Goal: Task Accomplishment & Management: Use online tool/utility

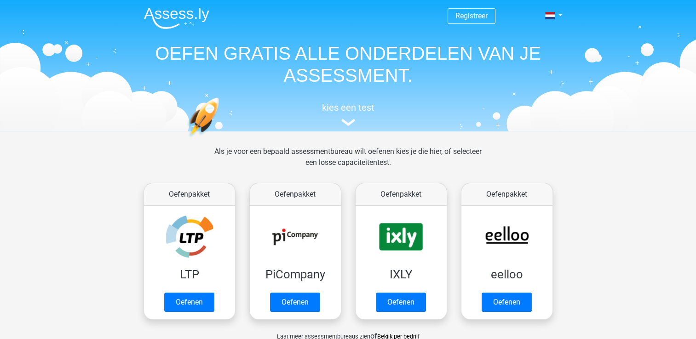
click at [695, 27] on header "Registreer Nederlands English" at bounding box center [348, 65] width 696 height 131
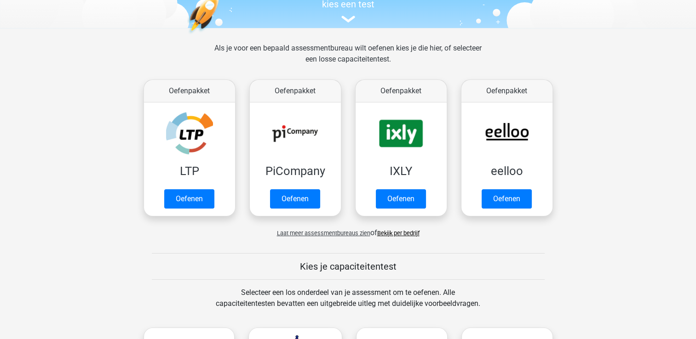
scroll to position [112, 0]
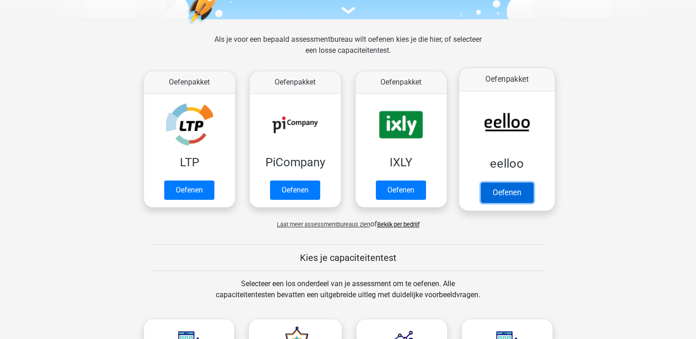
click at [507, 192] on link "Oefenen" at bounding box center [506, 193] width 52 height 20
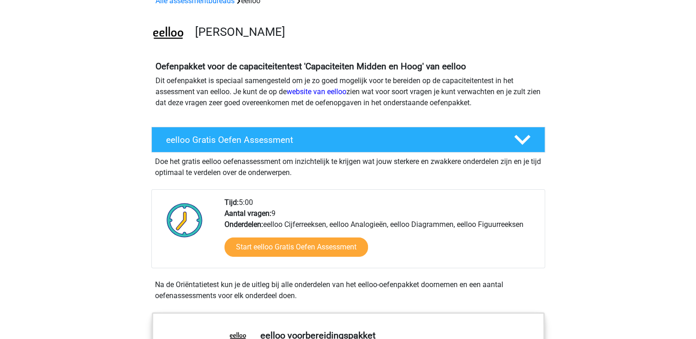
scroll to position [42, 0]
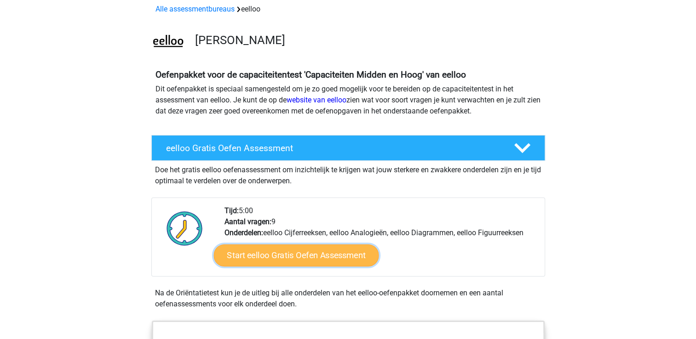
click at [311, 253] on link "Start eelloo Gratis Oefen Assessment" at bounding box center [295, 256] width 165 height 22
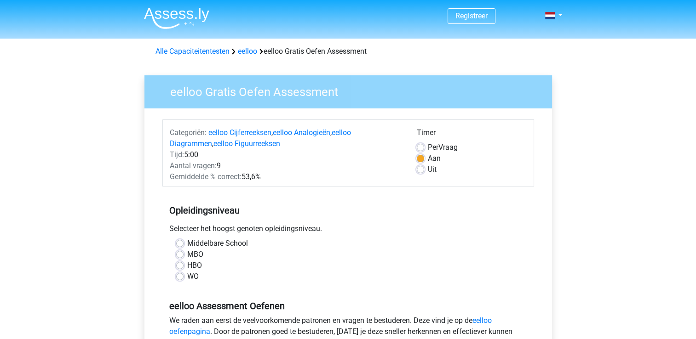
click at [187, 279] on label "WO" at bounding box center [192, 276] width 11 height 11
click at [179, 279] on input "WO" at bounding box center [179, 275] width 7 height 9
radio input "true"
drag, startPoint x: 179, startPoint y: 279, endPoint x: 369, endPoint y: 248, distance: 191.9
click at [369, 248] on div "Middelbare School MBO HBO WO" at bounding box center [348, 260] width 358 height 44
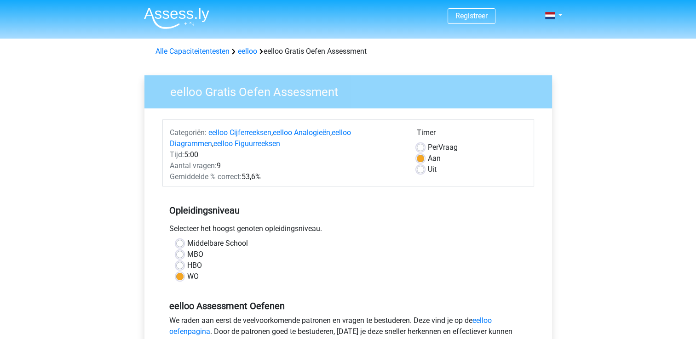
click at [212, 279] on div "WO" at bounding box center [348, 276] width 344 height 11
click at [425, 169] on div "Uit" at bounding box center [471, 169] width 110 height 11
click at [428, 170] on label "Uit" at bounding box center [432, 169] width 9 height 11
click at [421, 170] on input "Uit" at bounding box center [419, 168] width 7 height 9
radio input "true"
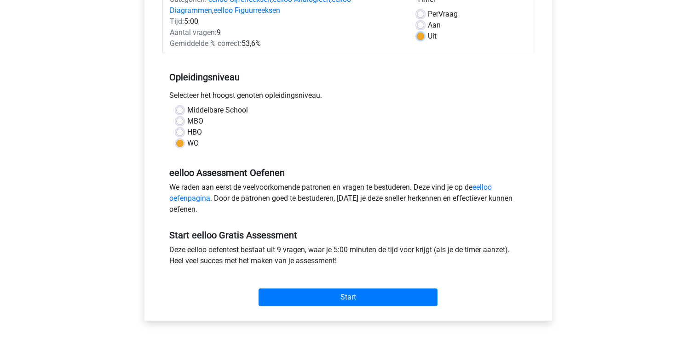
scroll to position [149, 0]
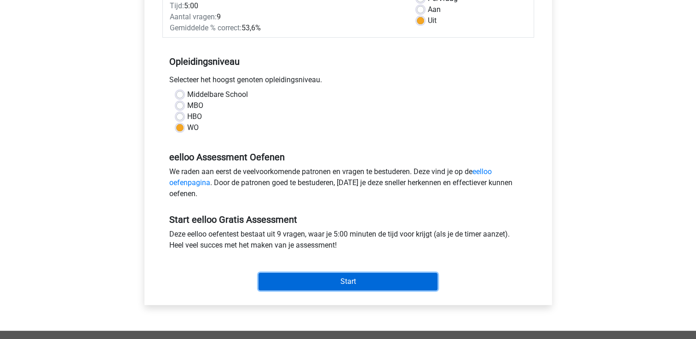
click at [336, 277] on input "Start" at bounding box center [347, 281] width 179 height 17
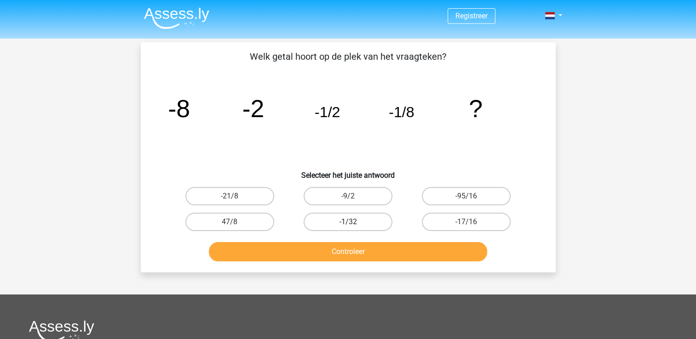
click at [355, 218] on label "-1/32" at bounding box center [347, 222] width 89 height 18
click at [354, 222] on input "-1/32" at bounding box center [351, 225] width 6 height 6
radio input "true"
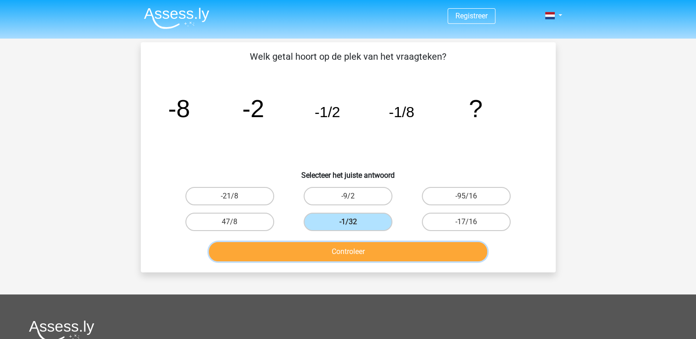
click at [349, 251] on button "Controleer" at bounding box center [348, 251] width 278 height 19
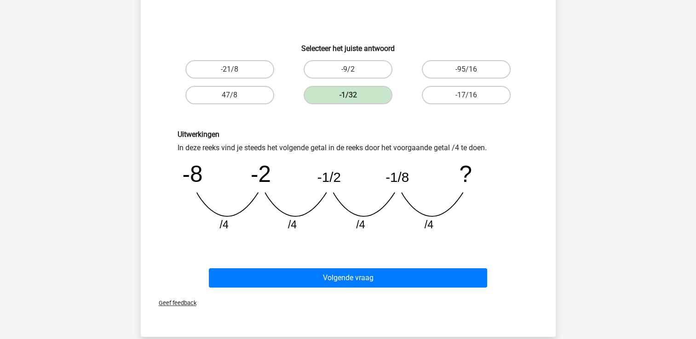
scroll to position [130, 0]
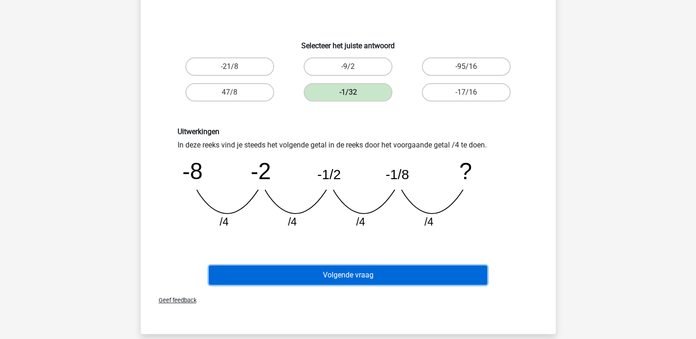
click at [353, 268] on button "Volgende vraag" at bounding box center [348, 275] width 278 height 19
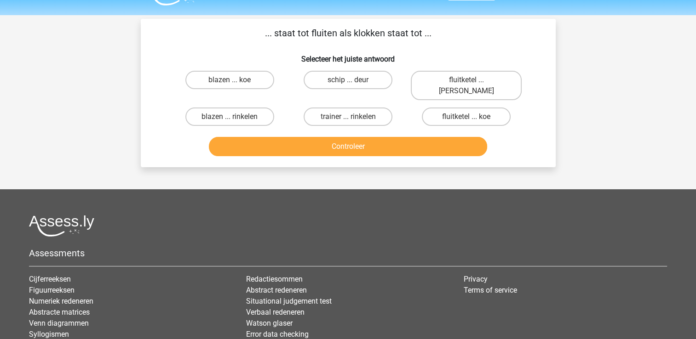
scroll to position [0, 0]
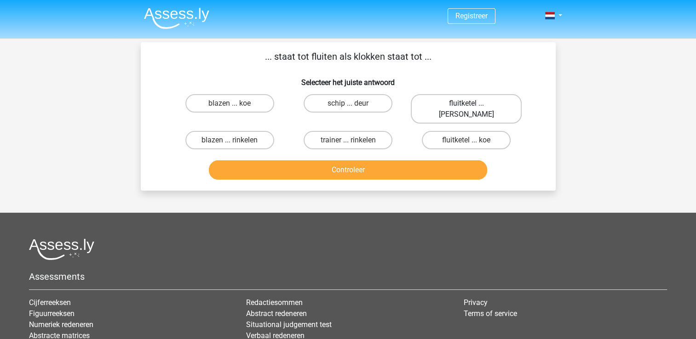
click at [489, 97] on label "fluitketel ... [PERSON_NAME]" at bounding box center [466, 108] width 111 height 29
click at [472, 103] on input "fluitketel ... [PERSON_NAME]" at bounding box center [469, 106] width 6 height 6
radio input "true"
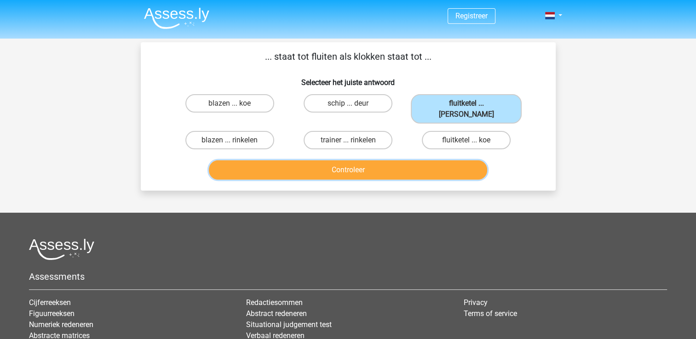
click at [377, 160] on button "Controleer" at bounding box center [348, 169] width 278 height 19
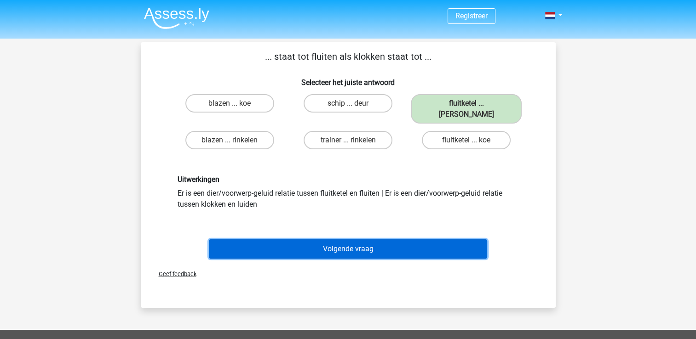
click at [360, 240] on button "Volgende vraag" at bounding box center [348, 249] width 278 height 19
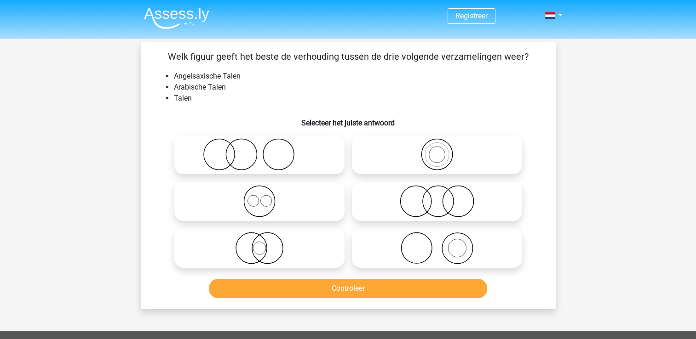
scroll to position [42, 0]
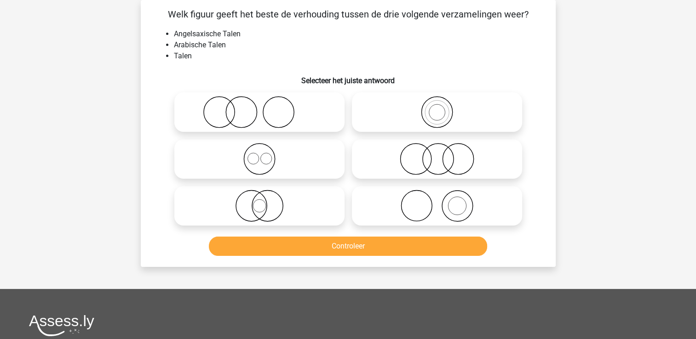
click at [245, 152] on icon at bounding box center [259, 159] width 163 height 32
click at [259, 152] on input "radio" at bounding box center [262, 151] width 6 height 6
radio input "true"
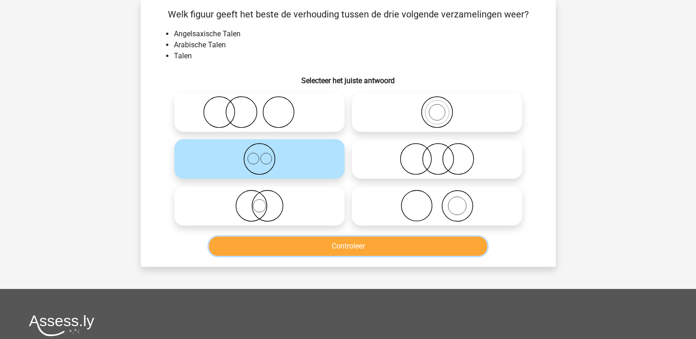
click at [331, 244] on button "Controleer" at bounding box center [348, 246] width 278 height 19
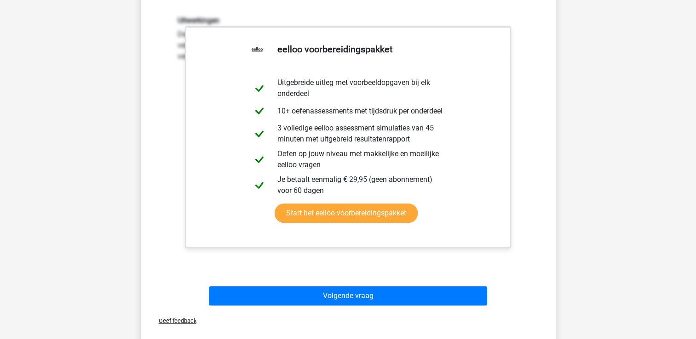
scroll to position [287, 0]
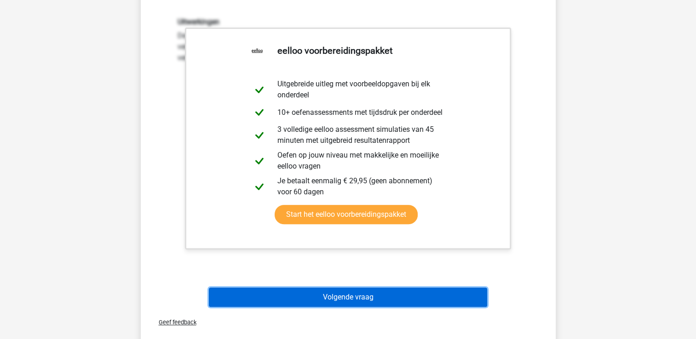
click at [355, 297] on button "Volgende vraag" at bounding box center [348, 297] width 278 height 19
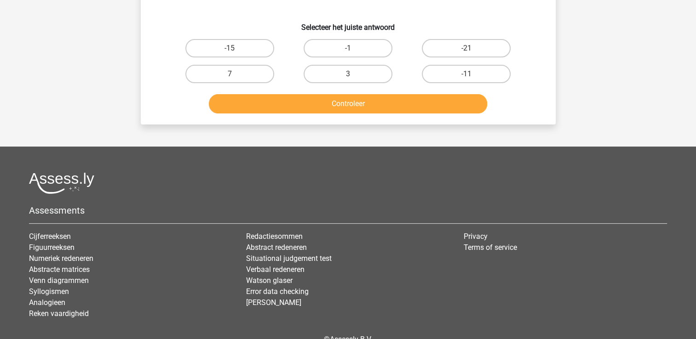
scroll to position [42, 0]
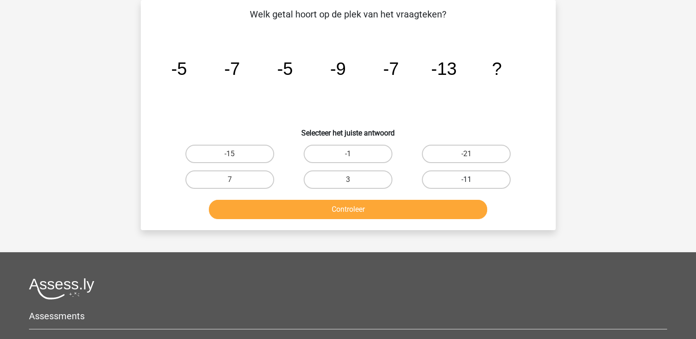
click at [471, 177] on label "-11" at bounding box center [466, 180] width 89 height 18
click at [471, 180] on input "-11" at bounding box center [469, 183] width 6 height 6
radio input "true"
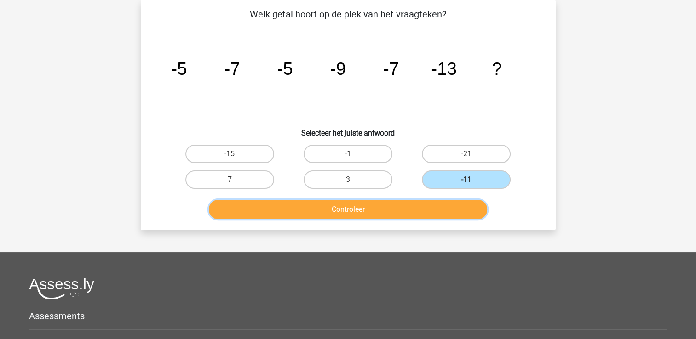
click at [369, 205] on button "Controleer" at bounding box center [348, 209] width 278 height 19
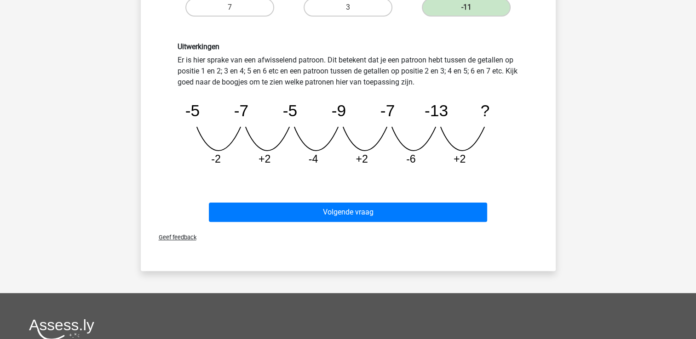
scroll to position [221, 0]
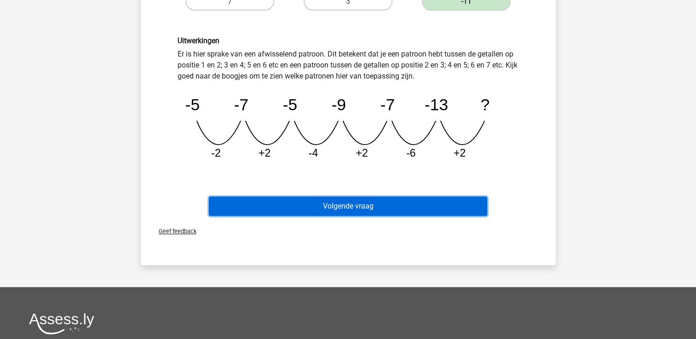
click at [360, 200] on button "Volgende vraag" at bounding box center [348, 206] width 278 height 19
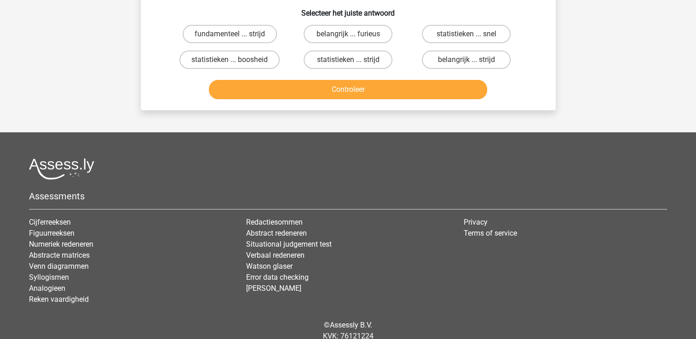
scroll to position [42, 0]
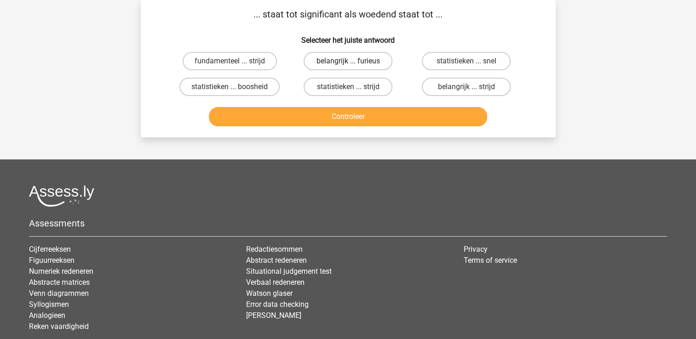
click at [362, 62] on label "belangrijk ... furieus" at bounding box center [347, 61] width 89 height 18
click at [354, 62] on input "belangrijk ... furieus" at bounding box center [351, 64] width 6 height 6
radio input "true"
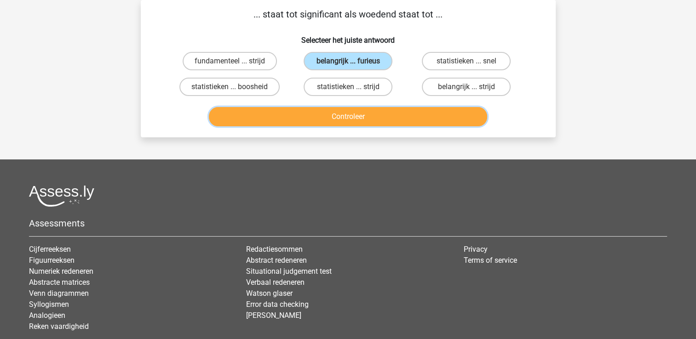
click at [350, 115] on button "Controleer" at bounding box center [348, 116] width 278 height 19
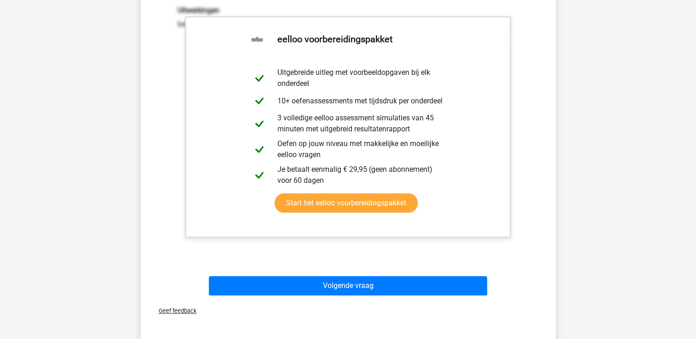
scroll to position [230, 0]
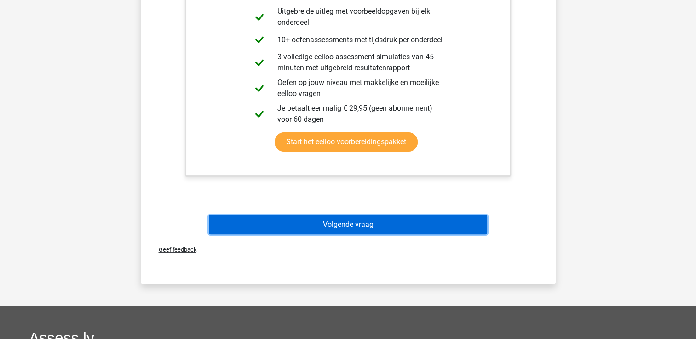
click at [362, 226] on button "Volgende vraag" at bounding box center [348, 224] width 278 height 19
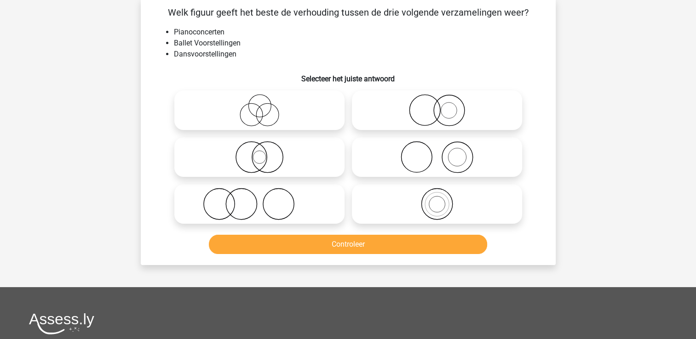
scroll to position [42, 0]
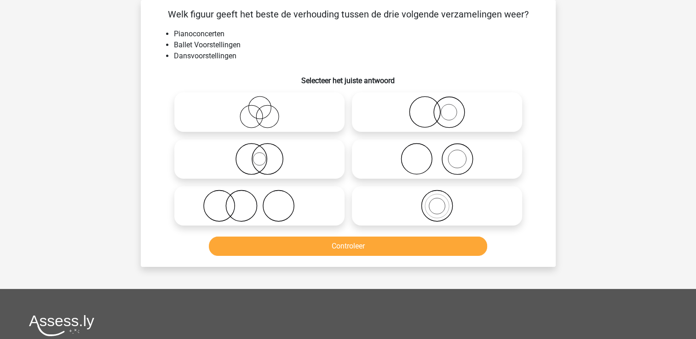
click at [257, 111] on icon at bounding box center [259, 112] width 163 height 32
click at [259, 108] on input "radio" at bounding box center [262, 105] width 6 height 6
radio input "true"
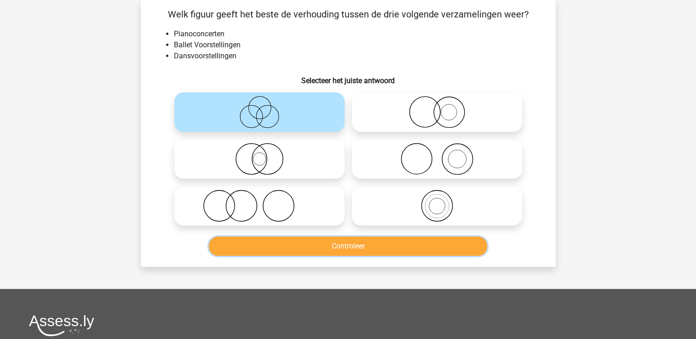
click at [337, 245] on button "Controleer" at bounding box center [348, 246] width 278 height 19
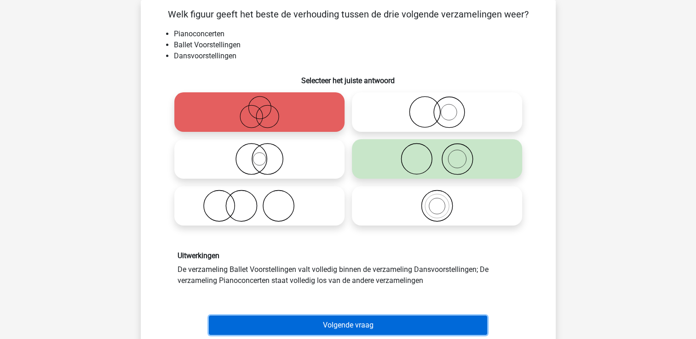
click at [363, 323] on button "Volgende vraag" at bounding box center [348, 325] width 278 height 19
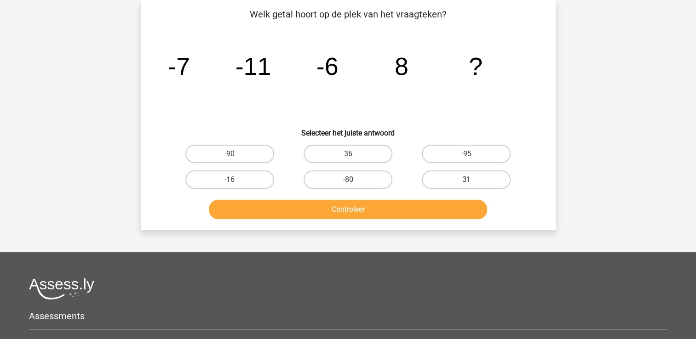
click at [467, 176] on label "31" at bounding box center [466, 180] width 89 height 18
click at [467, 180] on input "31" at bounding box center [469, 183] width 6 height 6
radio input "true"
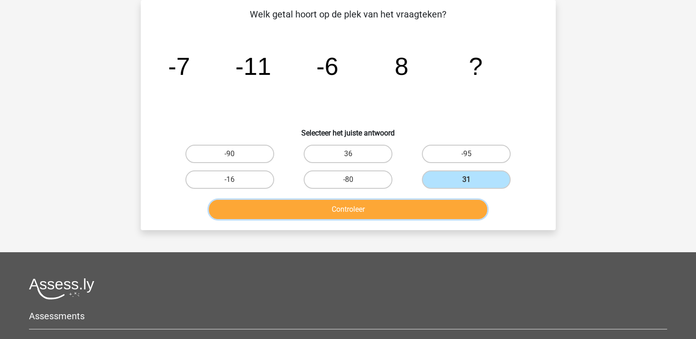
click at [380, 207] on button "Controleer" at bounding box center [348, 209] width 278 height 19
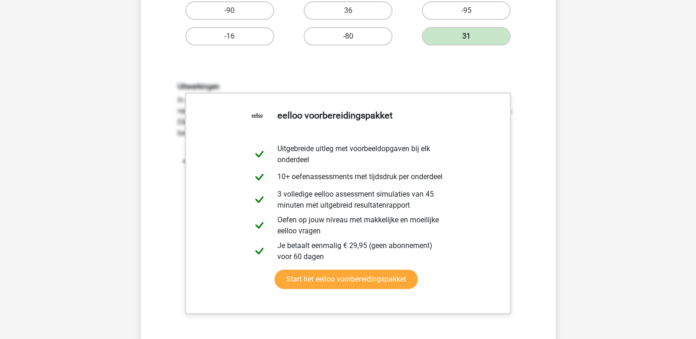
scroll to position [184, 0]
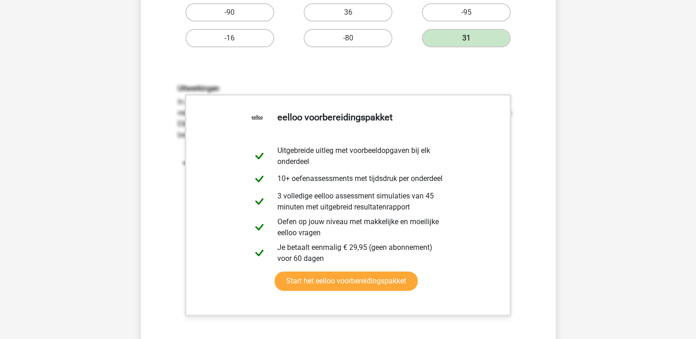
click at [537, 84] on div "Uitwerkingen In deze reeks vind je het tweede getal in de reeks door het eerste…" at bounding box center [347, 204] width 385 height 285
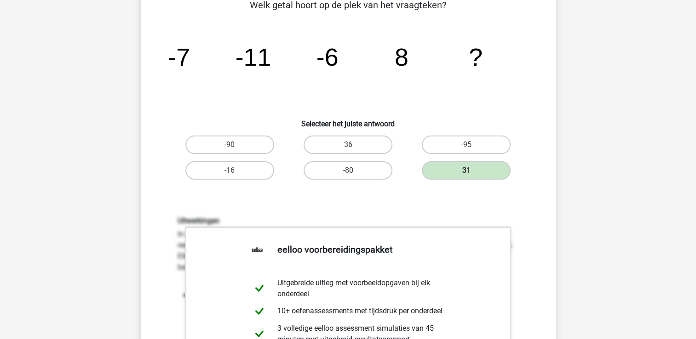
scroll to position [21, 0]
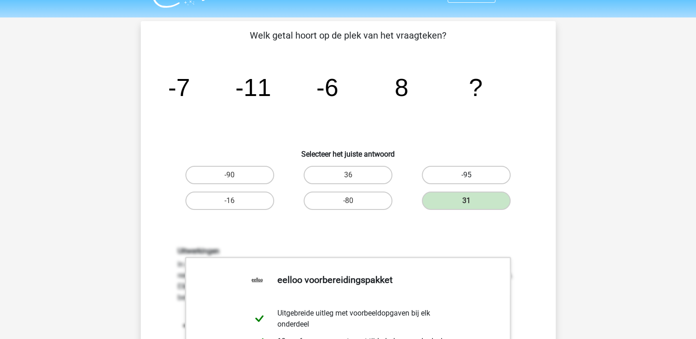
click at [454, 172] on label "-95" at bounding box center [466, 175] width 89 height 18
click at [464, 194] on label "31" at bounding box center [466, 201] width 89 height 18
click at [507, 125] on icon "image/svg+xml -7 -11 -6 8 ?" at bounding box center [348, 96] width 371 height 93
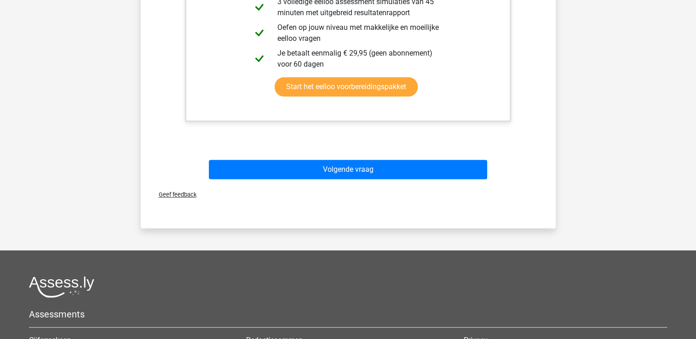
scroll to position [397, 0]
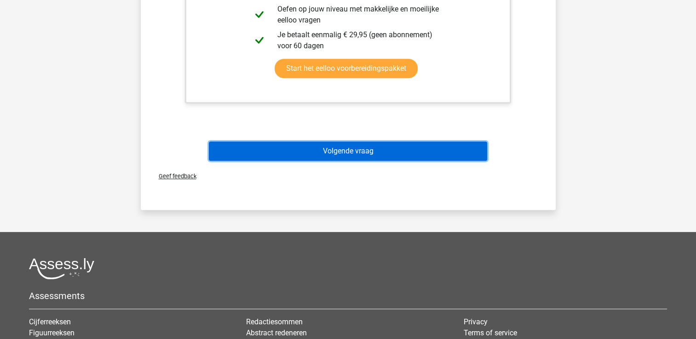
click at [375, 142] on button "Volgende vraag" at bounding box center [348, 151] width 278 height 19
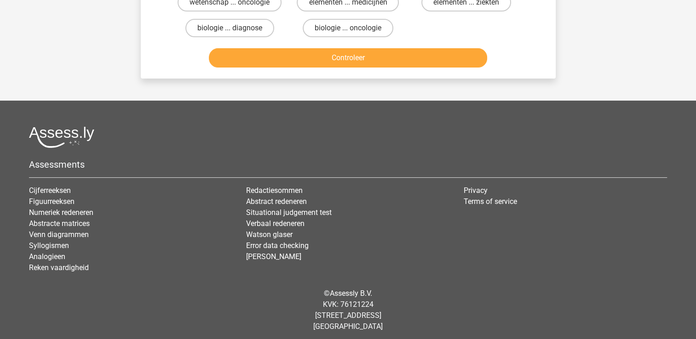
scroll to position [42, 0]
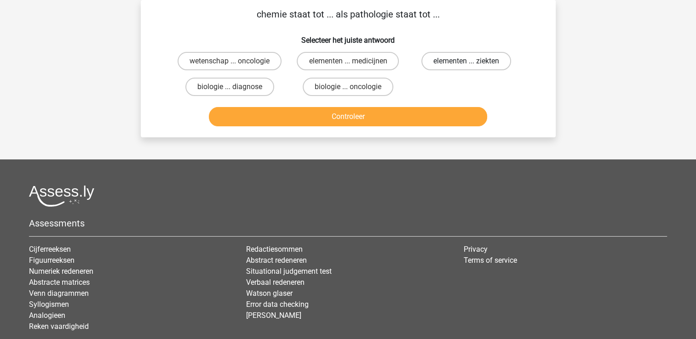
click at [500, 63] on label "elementen ... ziekten" at bounding box center [466, 61] width 90 height 18
click at [472, 63] on input "elementen ... ziekten" at bounding box center [469, 64] width 6 height 6
radio input "true"
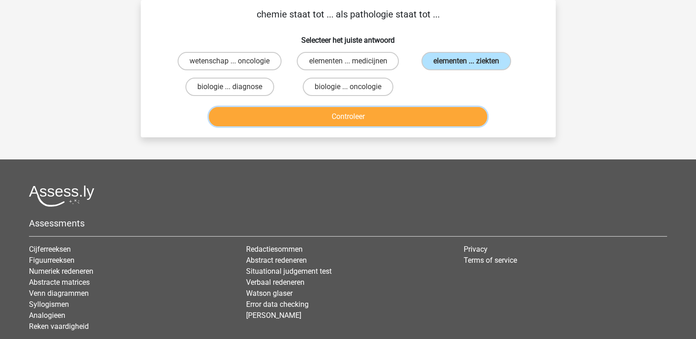
click at [374, 116] on button "Controleer" at bounding box center [348, 116] width 278 height 19
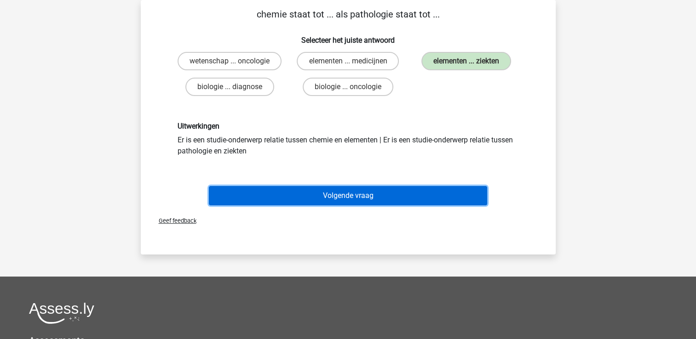
click at [346, 191] on button "Volgende vraag" at bounding box center [348, 195] width 278 height 19
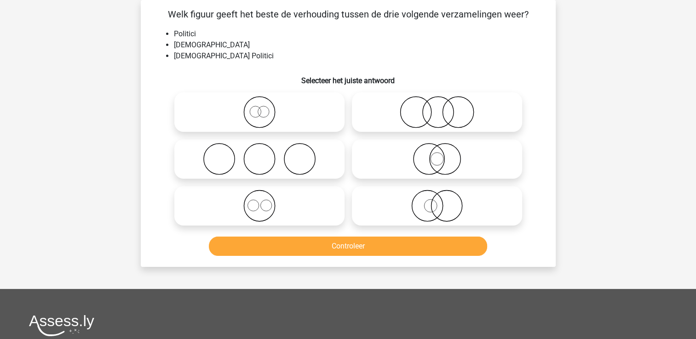
click at [437, 160] on icon at bounding box center [436, 159] width 163 height 32
click at [437, 154] on input "radio" at bounding box center [440, 151] width 6 height 6
radio input "true"
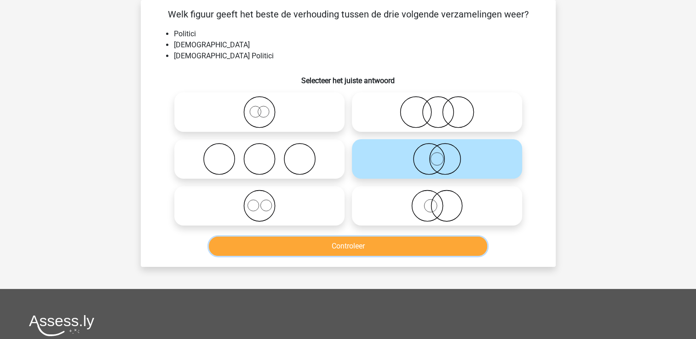
click at [362, 241] on button "Controleer" at bounding box center [348, 246] width 278 height 19
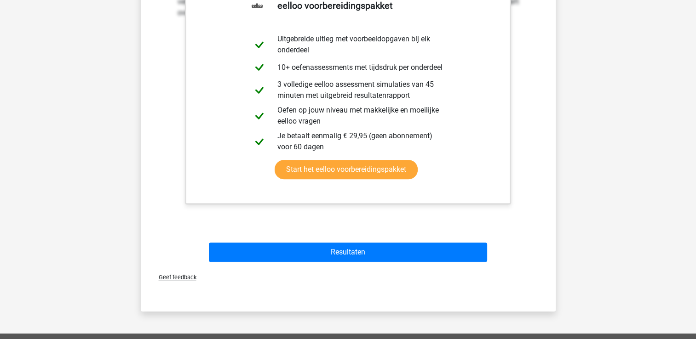
scroll to position [353, 0]
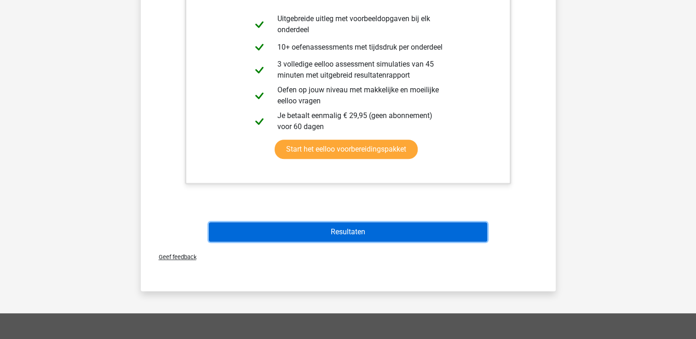
click at [375, 233] on button "Resultaten" at bounding box center [348, 231] width 278 height 19
